Goal: Complete application form

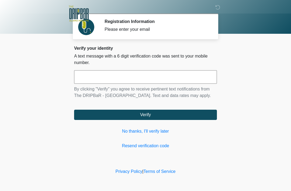
click at [180, 76] on input "text" at bounding box center [145, 76] width 143 height 13
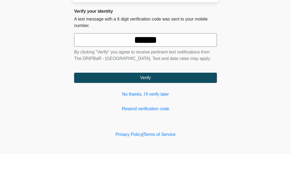
type input "******"
click at [168, 109] on button "Verify" at bounding box center [145, 114] width 143 height 10
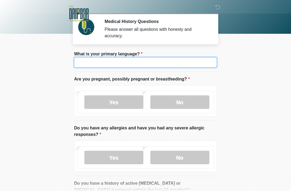
click at [189, 59] on input "What is your primary language?" at bounding box center [145, 62] width 143 height 10
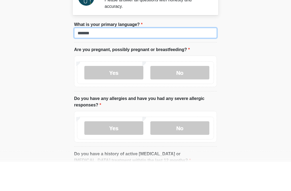
type input "*******"
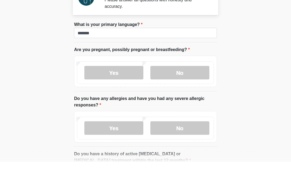
click at [195, 95] on label "No" at bounding box center [179, 101] width 59 height 13
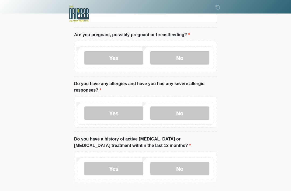
scroll to position [54, 0]
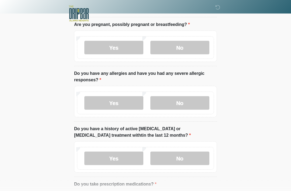
click at [193, 101] on label "No" at bounding box center [179, 102] width 59 height 13
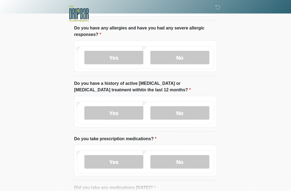
click at [198, 115] on label "No" at bounding box center [179, 112] width 59 height 13
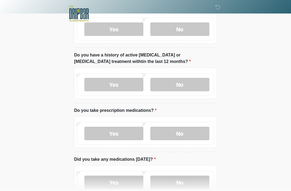
click at [194, 130] on label "No" at bounding box center [179, 132] width 59 height 13
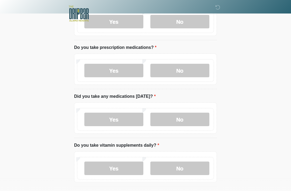
scroll to position [192, 0]
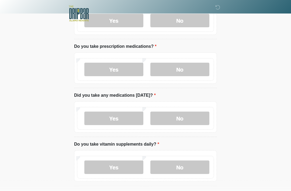
click at [200, 113] on label "No" at bounding box center [179, 118] width 59 height 13
click at [132, 171] on label "Yes" at bounding box center [113, 166] width 59 height 13
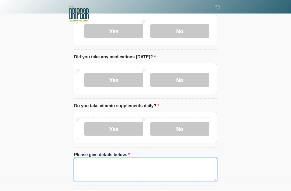
click at [187, 162] on textarea "Please give details below." at bounding box center [145, 169] width 143 height 23
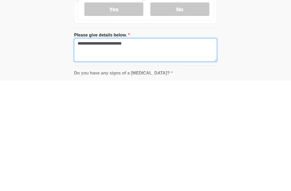
type textarea "**********"
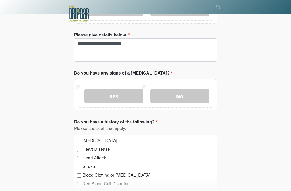
click at [191, 94] on label "No" at bounding box center [179, 95] width 59 height 13
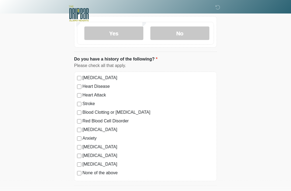
scroll to position [421, 0]
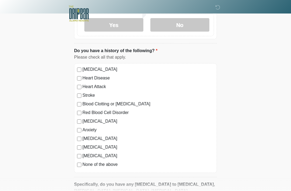
click at [110, 164] on label "None of the above" at bounding box center [148, 164] width 132 height 6
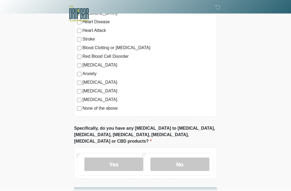
scroll to position [487, 0]
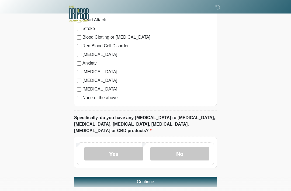
click at [198, 148] on label "No" at bounding box center [179, 153] width 59 height 13
click at [196, 176] on button "Continue" at bounding box center [145, 181] width 143 height 10
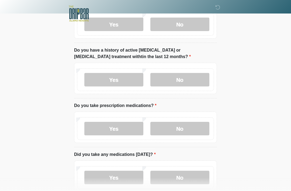
scroll to position [0, 0]
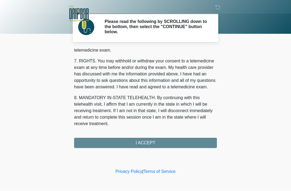
click at [170, 142] on div "1. PURPOSE. The purpose of this form is to obtain your consent for a telemedici…" at bounding box center [145, 97] width 143 height 99
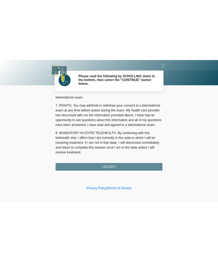
scroll to position [236, 0]
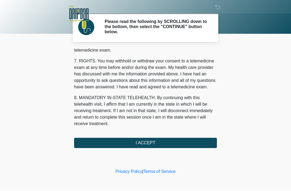
click at [177, 143] on button "I ACCEPT" at bounding box center [145, 142] width 143 height 10
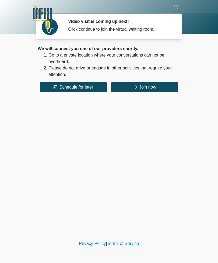
click at [175, 92] on button "Join now" at bounding box center [144, 87] width 67 height 10
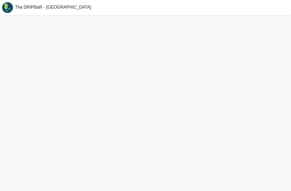
scroll to position [17, 0]
